Goal: Browse casually

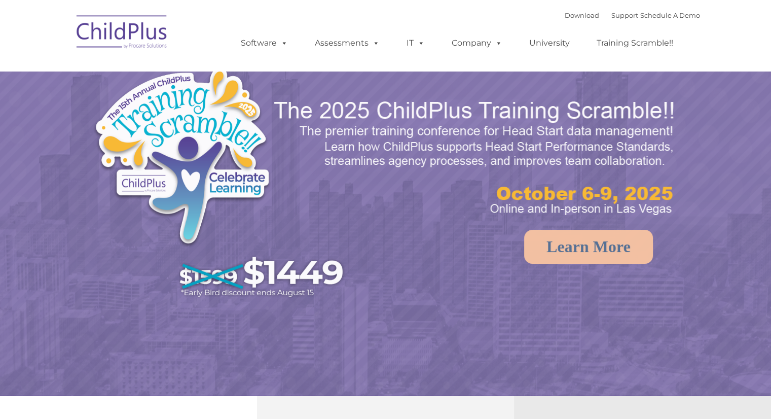
select select "MEDIUM"
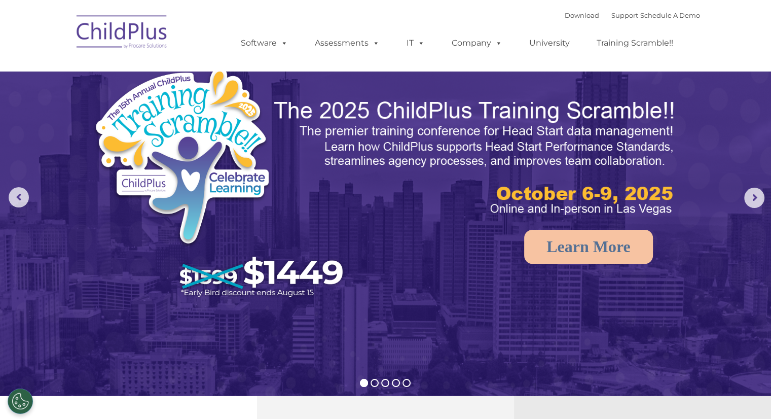
click at [162, 31] on img at bounding box center [122, 33] width 101 height 51
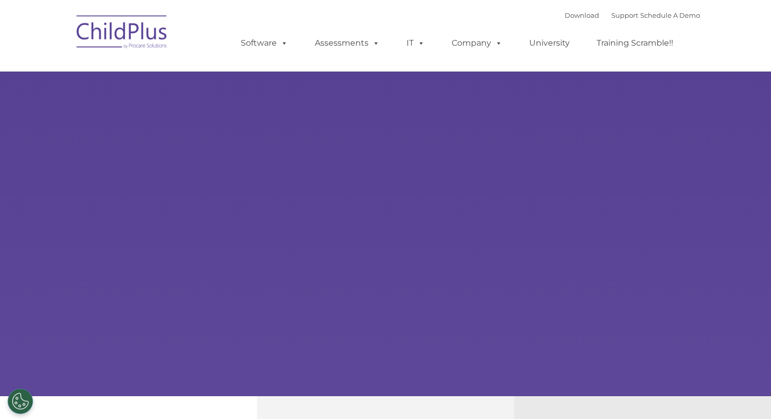
type input ""
select select "MEDIUM"
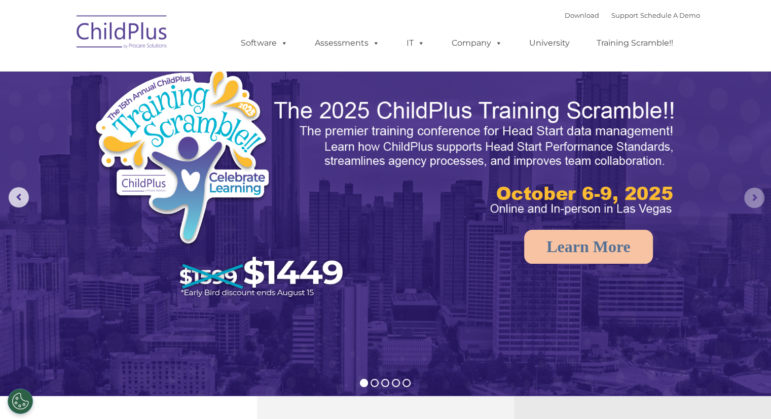
click at [754, 195] on rs-arrow at bounding box center [754, 198] width 20 height 20
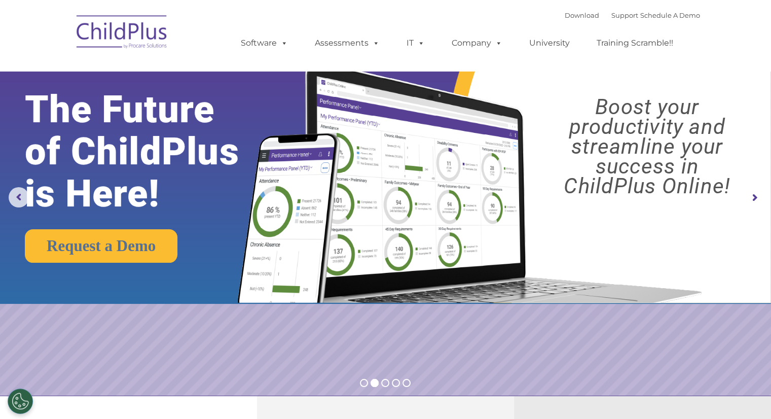
click at [754, 195] on rs-arrow at bounding box center [754, 198] width 20 height 20
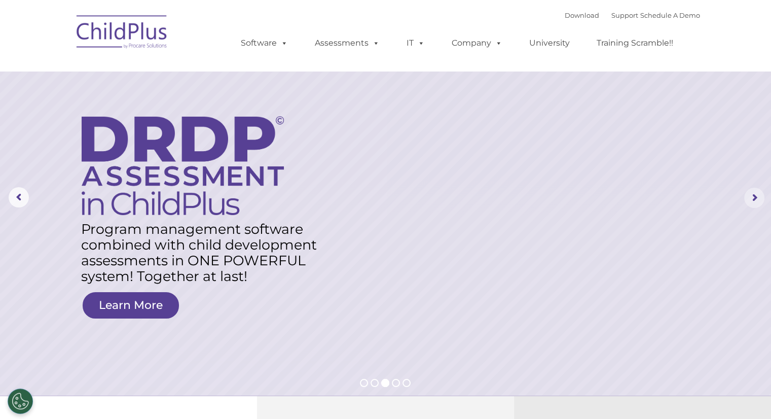
click at [753, 197] on rs-arrow at bounding box center [754, 198] width 20 height 20
